Goal: Task Accomplishment & Management: Use online tool/utility

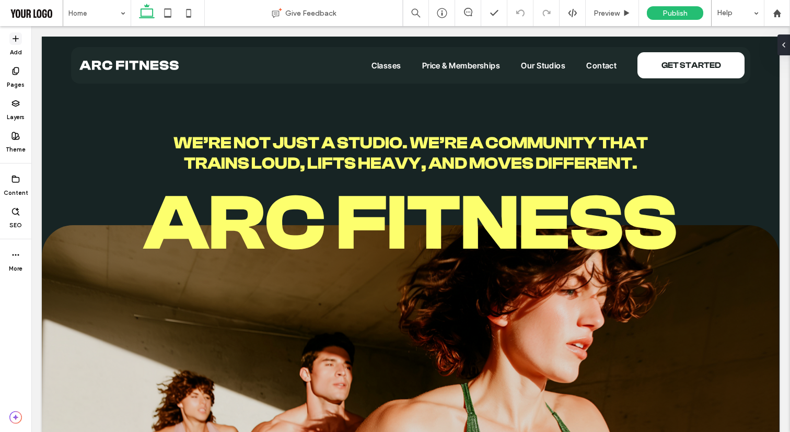
click at [18, 45] on label "Add" at bounding box center [16, 50] width 12 height 11
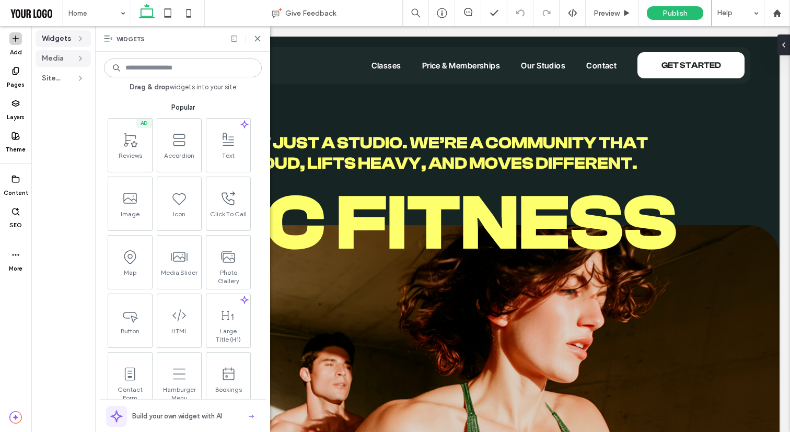
click at [69, 60] on span "Media" at bounding box center [57, 58] width 30 height 10
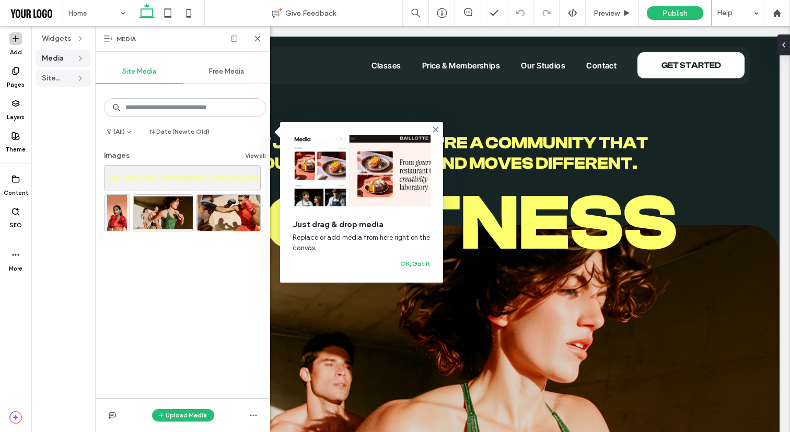
click at [55, 77] on span "Site Text" at bounding box center [57, 78] width 30 height 10
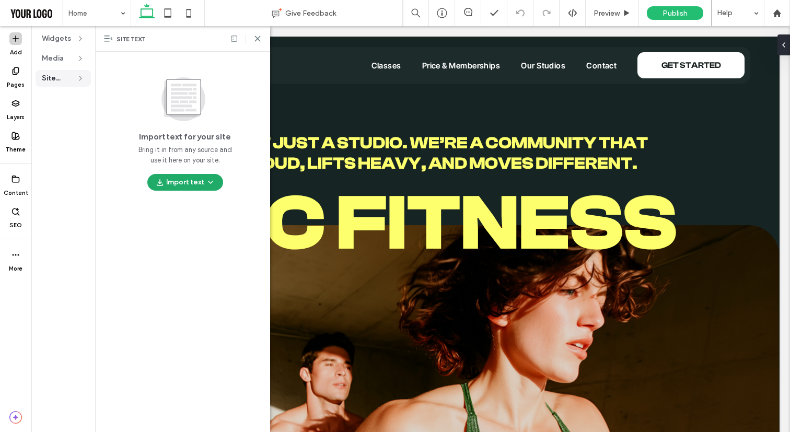
click at [183, 184] on button "Import text" at bounding box center [185, 182] width 76 height 17
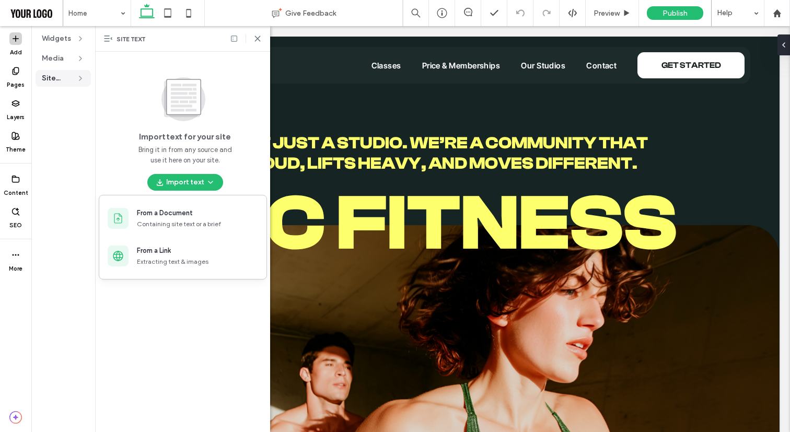
click at [116, 135] on div "Import text for your site Bring it in from any source and use it here on your s…" at bounding box center [185, 132] width 162 height 118
click at [17, 78] on label "Pages" at bounding box center [16, 82] width 18 height 11
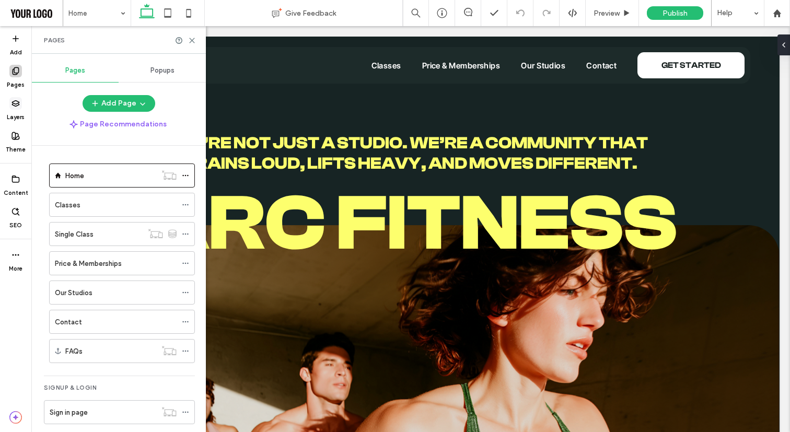
click at [22, 108] on div "Layers" at bounding box center [15, 109] width 31 height 32
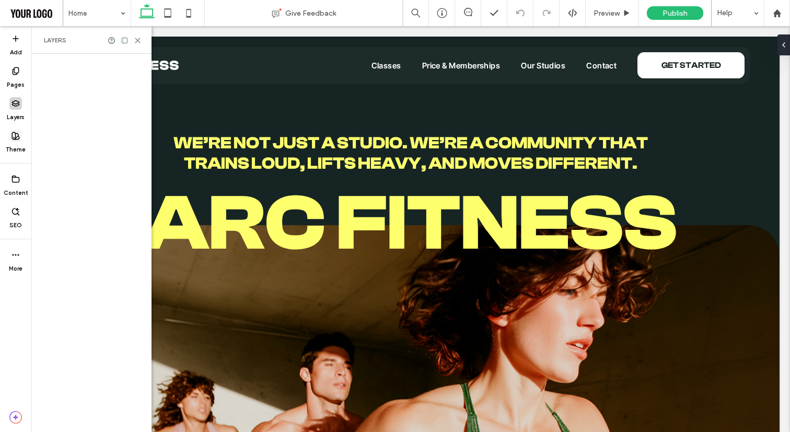
click at [16, 144] on label "Theme" at bounding box center [16, 147] width 20 height 11
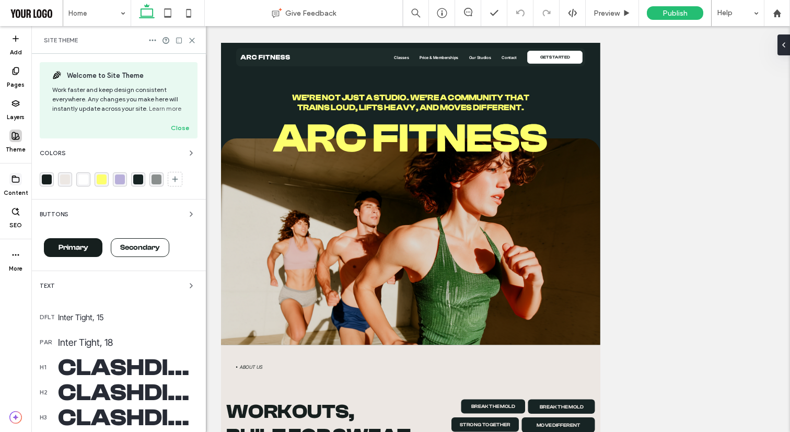
click at [26, 182] on div "Content" at bounding box center [15, 185] width 31 height 32
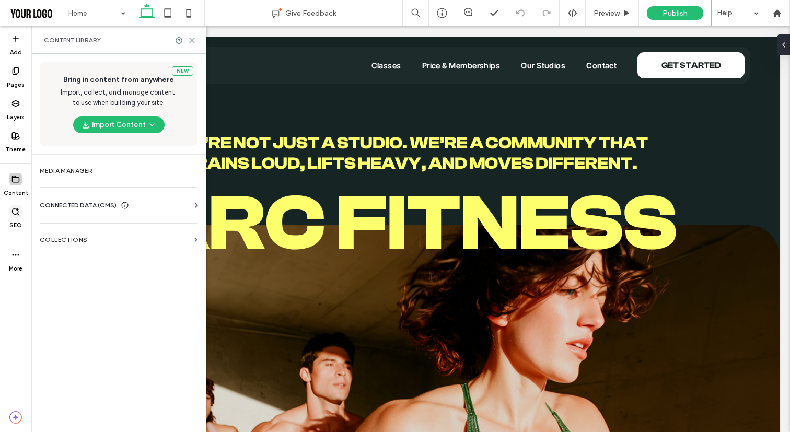
click at [11, 209] on icon at bounding box center [15, 211] width 8 height 8
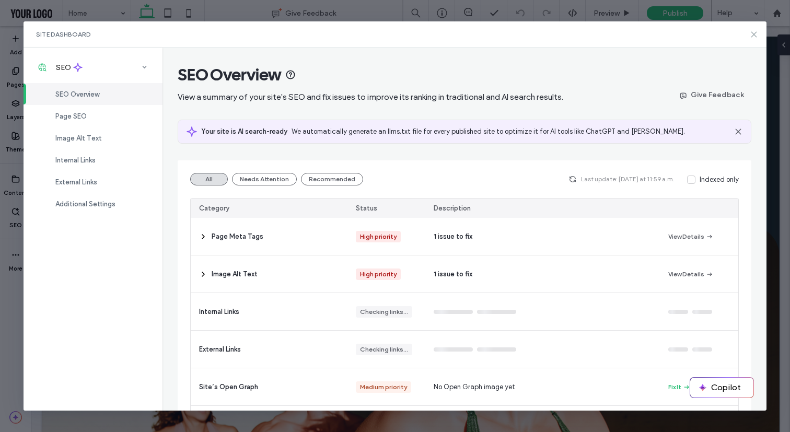
click at [754, 34] on use at bounding box center [753, 34] width 5 height 5
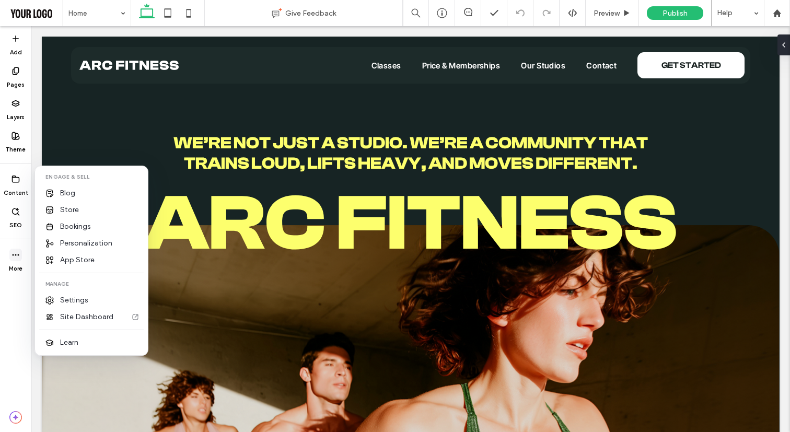
click at [20, 262] on label "More" at bounding box center [16, 266] width 14 height 11
click at [87, 304] on span "Settings" at bounding box center [74, 300] width 28 height 10
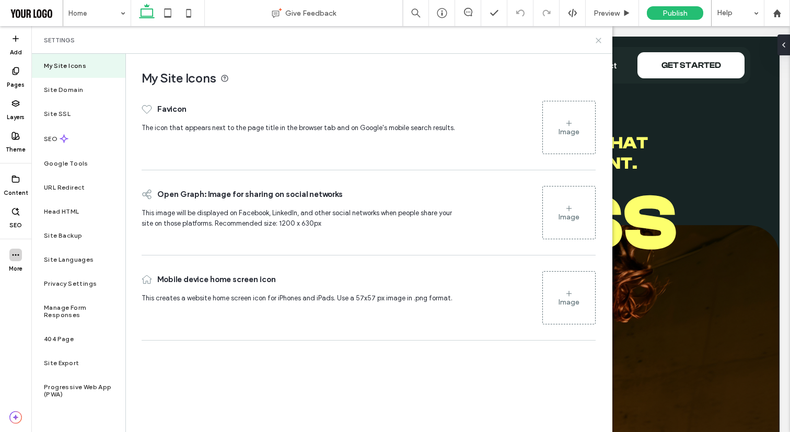
click at [599, 37] on icon at bounding box center [598, 41] width 8 height 8
